Goal: Find specific page/section: Find specific page/section

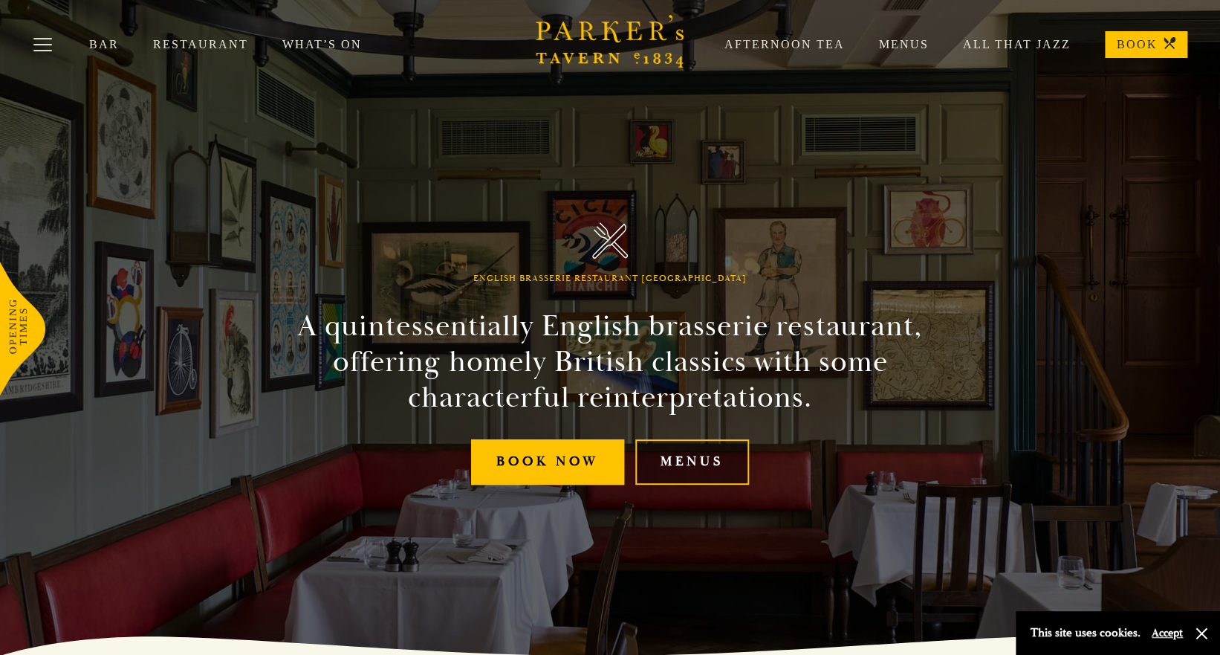
click at [697, 462] on link "Menus" at bounding box center [692, 461] width 114 height 45
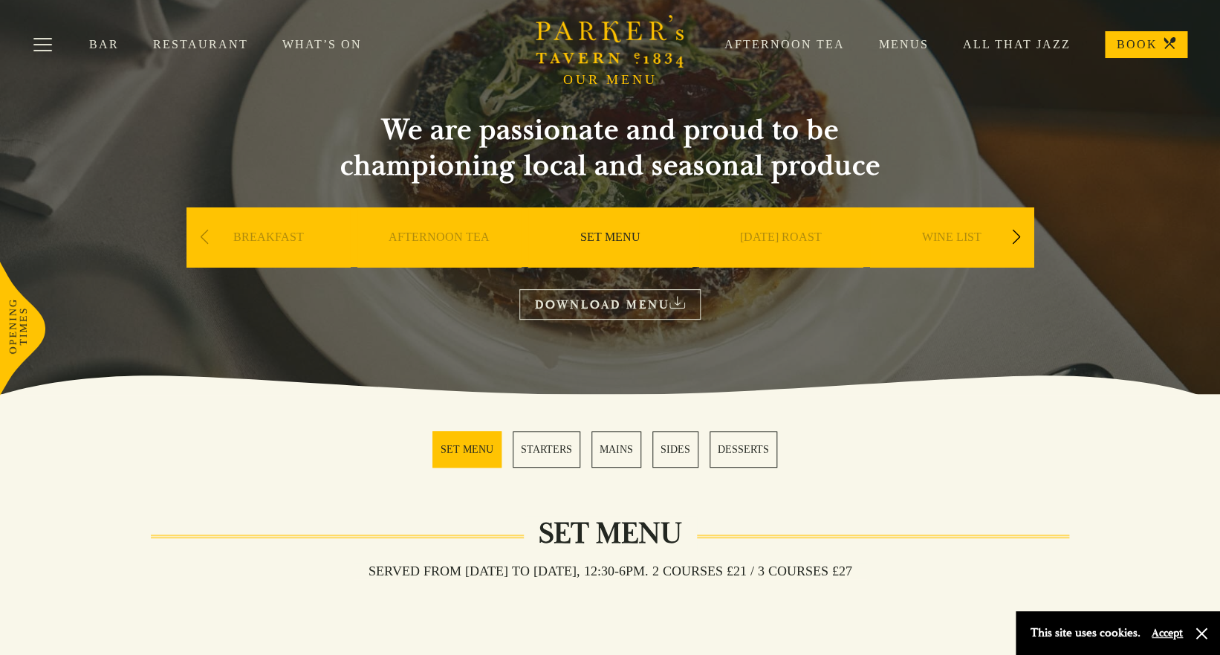
scroll to position [50, 0]
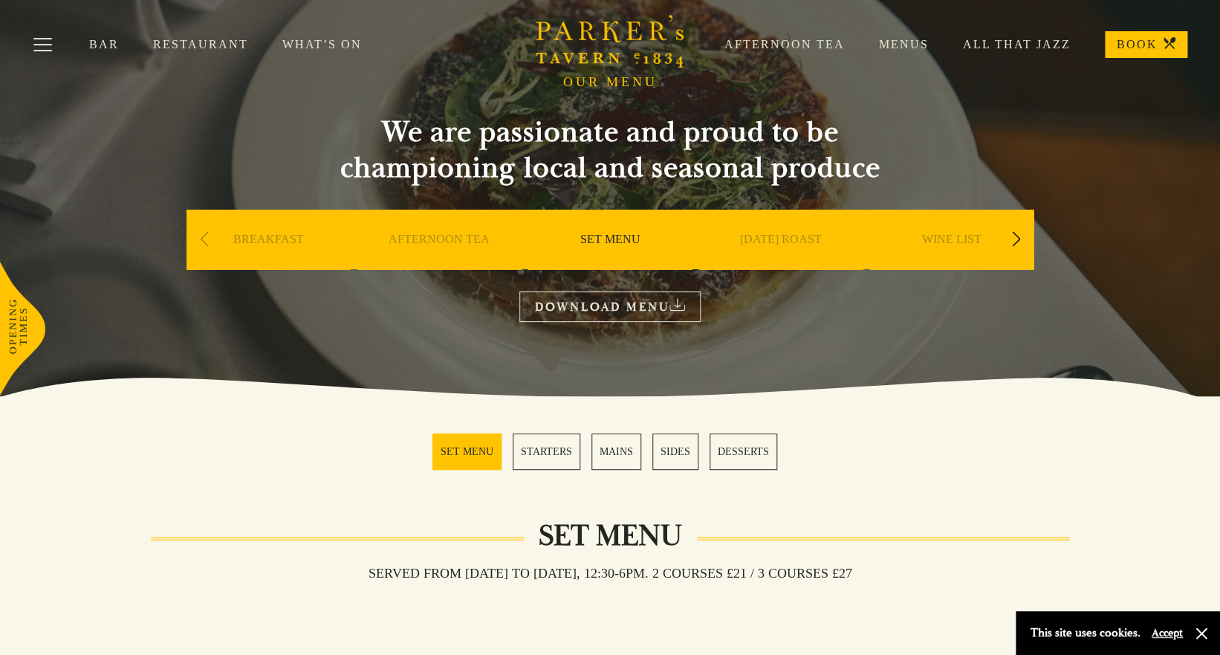
click at [105, 51] on link "Bar" at bounding box center [121, 44] width 64 height 15
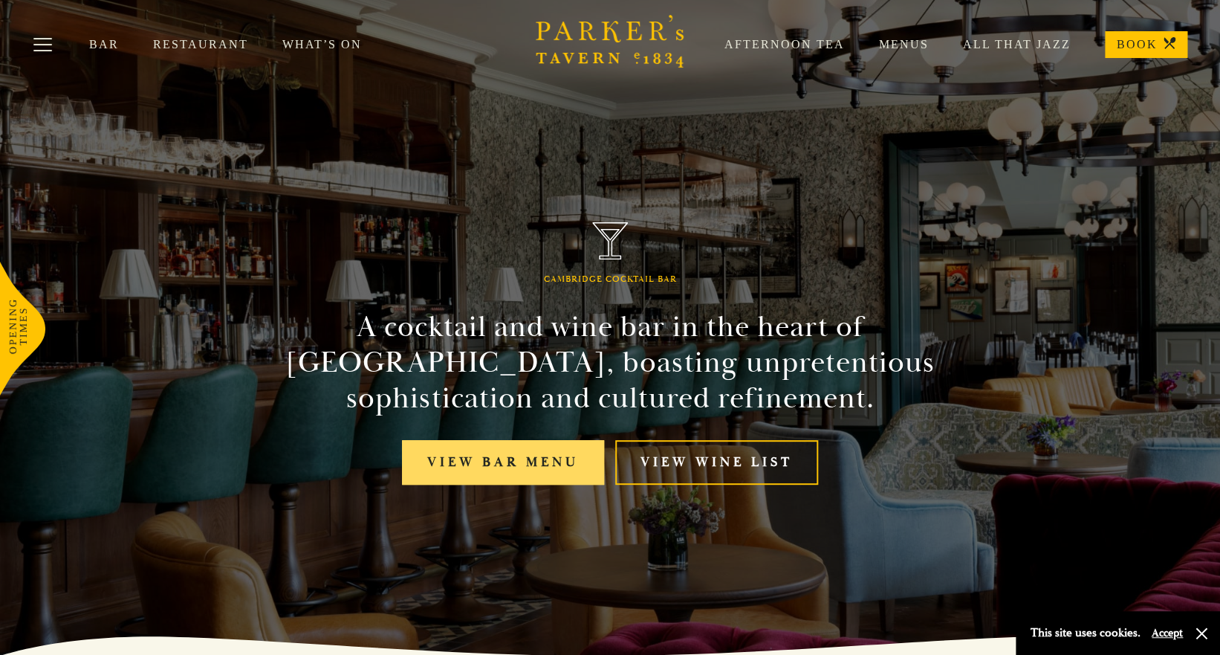
click at [556, 462] on link "View bar menu" at bounding box center [503, 462] width 202 height 45
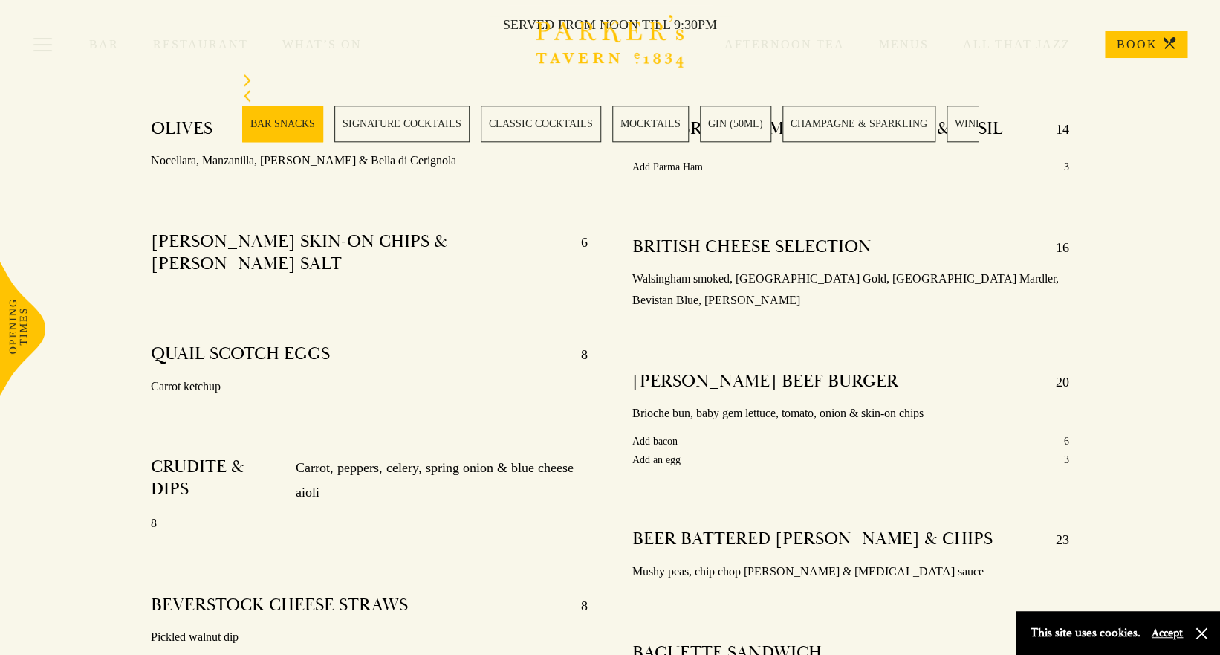
scroll to position [628, 0]
